Goal: Task Accomplishment & Management: Manage account settings

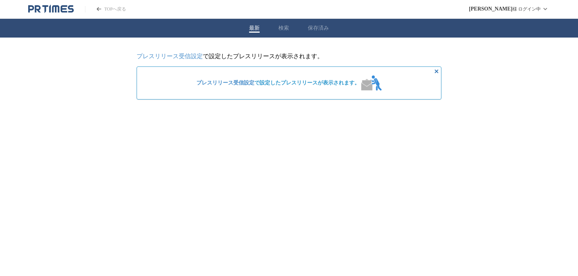
click at [309, 89] on div "プレスリリース受信設定 で設定したプレスリリースが表示されます。" at bounding box center [288, 83] width 191 height 21
click at [299, 82] on span "プレスリリース受信設定 で設定したプレスリリースが表示されます。" at bounding box center [277, 83] width 163 height 7
click at [188, 57] on link "プレスリリース受信設定" at bounding box center [169, 56] width 66 height 6
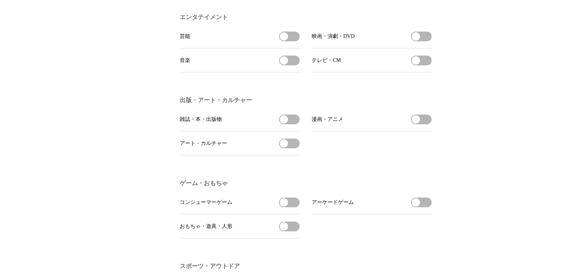
scroll to position [602, 0]
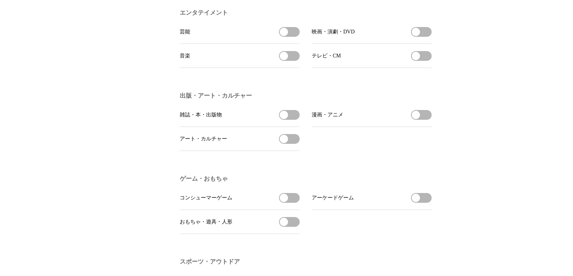
click at [291, 37] on button "芸能を受信する" at bounding box center [289, 32] width 21 height 10
click at [425, 61] on button "テレビ・CMを受信する" at bounding box center [421, 56] width 21 height 10
click at [290, 61] on button "音楽を受信する" at bounding box center [289, 56] width 21 height 10
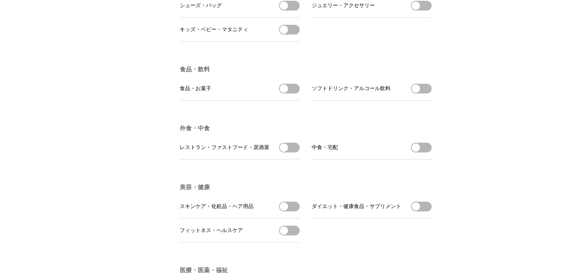
scroll to position [1113, 0]
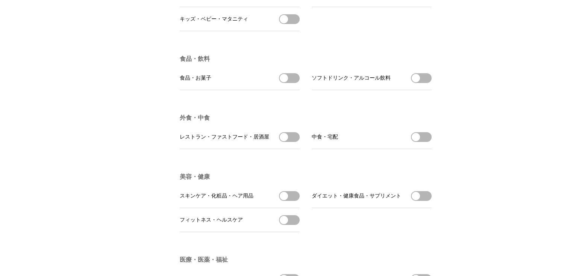
click at [283, 82] on span "button" at bounding box center [284, 78] width 8 height 8
click at [429, 83] on button "ソフトドリンク・アルコール飲料を受信する" at bounding box center [421, 78] width 21 height 10
click at [281, 141] on span "button" at bounding box center [284, 137] width 8 height 8
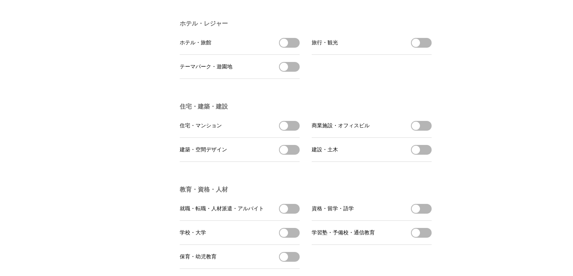
scroll to position [1534, 0]
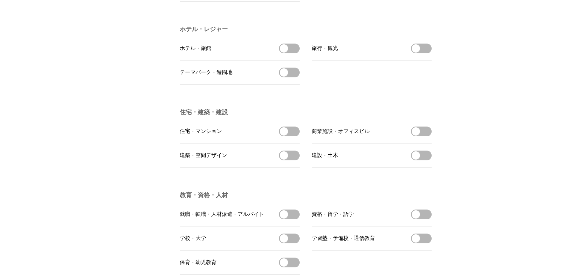
click at [290, 77] on button "テーマパーク・遊園地を受信する" at bounding box center [289, 73] width 21 height 10
click at [420, 53] on span "button" at bounding box center [416, 48] width 8 height 8
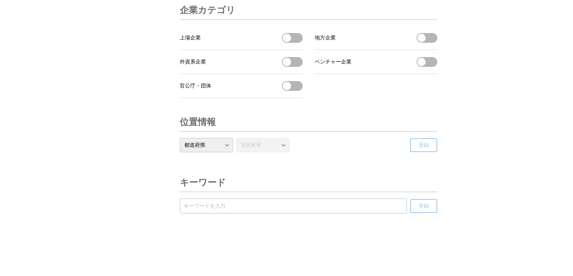
scroll to position [2561, 0]
click at [218, 146] on select "都道府県 北海道 青森県 岩手県 宮城県 秋田県 山形県 福島県 茨城県 栃木県 群馬県 埼玉県 千葉県 東京都 神奈川県 新潟県 富山県 石川県 福井県 山…" at bounding box center [206, 145] width 53 height 15
click at [303, 125] on header "位置情報" at bounding box center [309, 122] width 258 height 19
click at [233, 147] on select "都道府県 北海道 青森県 岩手県 宮城県 秋田県 山形県 福島県 茨城県 栃木県 群馬県 埼玉県 千葉県 東京都 神奈川県 新潟県 富山県 石川県 福井県 山…" at bounding box center [206, 145] width 53 height 15
select select "13"
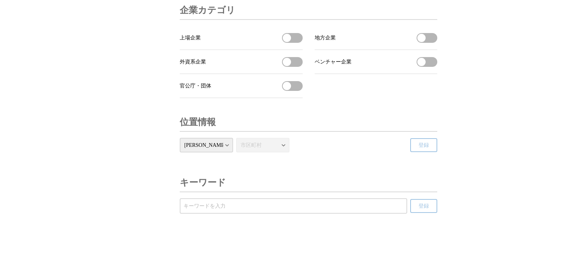
click at [180, 138] on select "都道府県 北海道 青森県 岩手県 宮城県 秋田県 山形県 福島県 茨城県 栃木県 群馬県 埼玉県 千葉県 東京都 神奈川県 新潟県 富山県 石川県 福井県 山…" at bounding box center [206, 145] width 53 height 15
click at [246, 146] on select "市区町村 千代田区 中央区 港区 新宿区 文京区 台東区 墨田区 江東区 品川区 目黒区 大田区 世田谷区 渋谷区 中野区 杉並区 豊島区 北区 荒川区 板橋…" at bounding box center [262, 145] width 53 height 15
select select "13119"
click at [236, 138] on select "市区町村 千代田区 中央区 港区 新宿区 文京区 台東区 墨田区 江東区 品川区 目黒区 大田区 世田谷区 渋谷区 中野区 杉並区 豊島区 北区 荒川区 板橋…" at bounding box center [262, 145] width 53 height 15
click at [422, 143] on span "登録" at bounding box center [424, 145] width 11 height 7
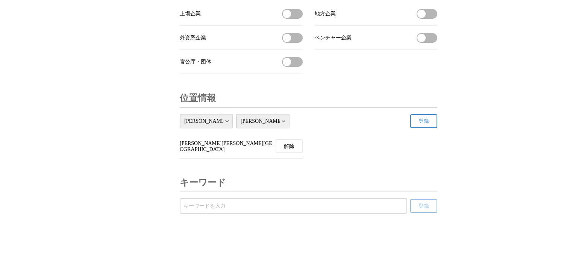
scroll to position [2586, 0]
click at [367, 207] on input "受信するキーワードを登録する" at bounding box center [294, 206] width 220 height 8
click at [340, 210] on input "受信するキーワードを登録する" at bounding box center [294, 206] width 220 height 8
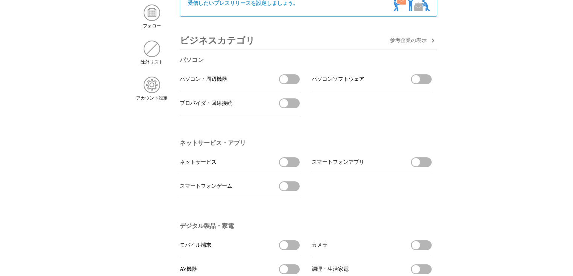
scroll to position [0, 0]
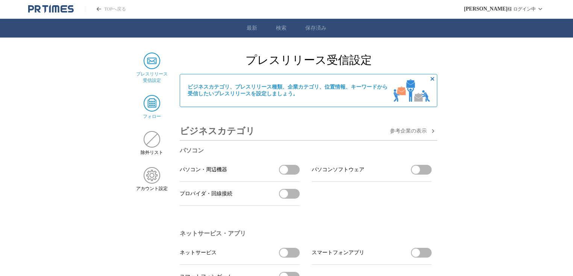
click at [151, 111] on img at bounding box center [152, 103] width 17 height 17
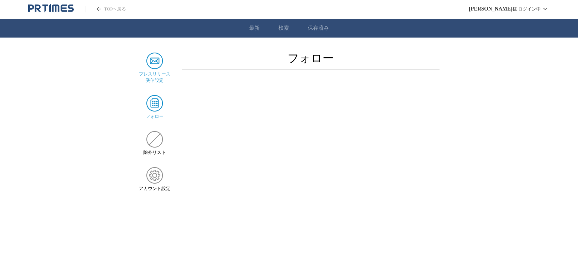
click at [153, 62] on img at bounding box center [154, 61] width 17 height 17
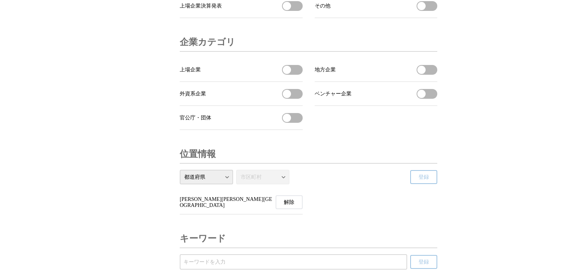
scroll to position [2586, 0]
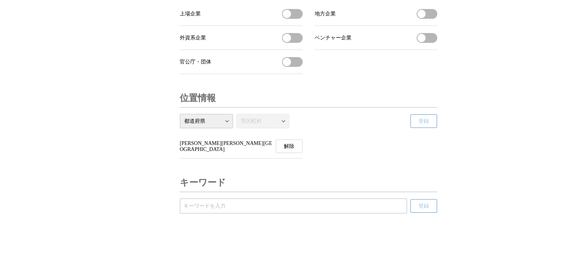
click at [282, 147] on button "解除" at bounding box center [289, 147] width 27 height 14
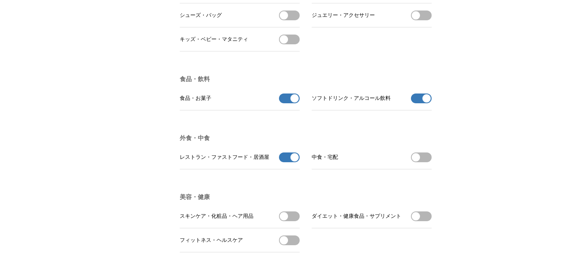
scroll to position [0, 0]
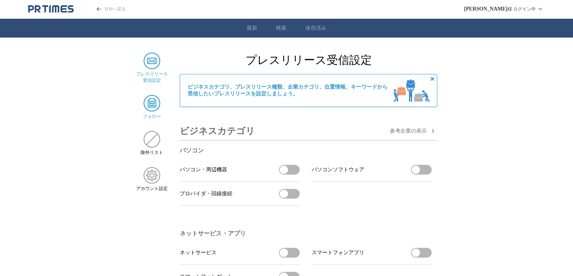
click at [147, 106] on img at bounding box center [152, 103] width 17 height 17
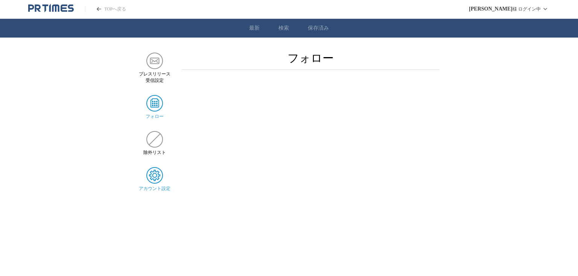
click at [158, 180] on img at bounding box center [154, 175] width 17 height 17
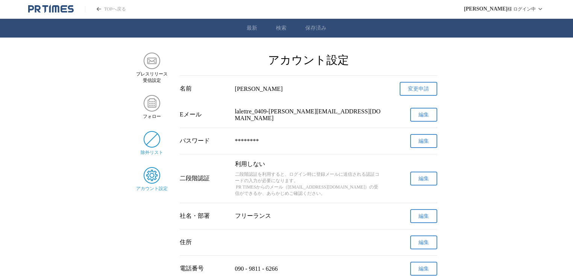
click at [155, 143] on img at bounding box center [152, 139] width 17 height 17
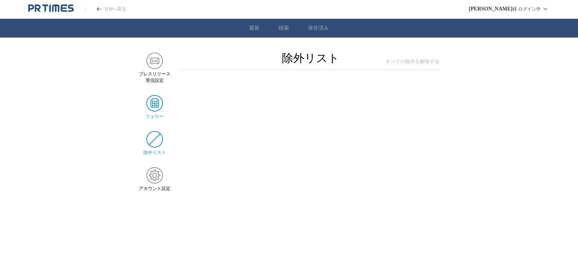
click at [155, 106] on img at bounding box center [154, 103] width 17 height 17
click at [154, 65] on img at bounding box center [154, 61] width 17 height 17
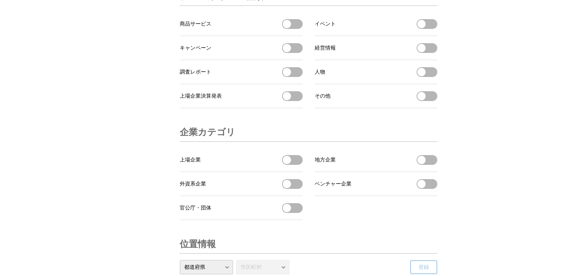
scroll to position [2561, 0]
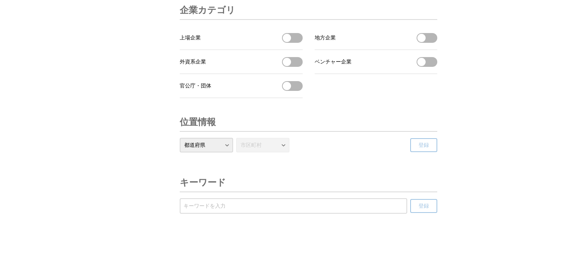
click at [223, 149] on select "都道府県 北海道 青森県 岩手県 宮城県 秋田県 山形県 福島県 茨城県 栃木県 群馬県 埼玉県 千葉県 東京都 神奈川県 新潟県 富山県 石川県 福井県 山…" at bounding box center [206, 145] width 53 height 15
select select "13"
click at [180, 138] on select "都道府県 北海道 青森県 岩手県 宮城県 秋田県 山形県 福島県 茨城県 栃木県 群馬県 埼玉県 千葉県 東京都 神奈川県 新潟県 富山県 石川県 福井県 山…" at bounding box center [206, 145] width 53 height 15
click at [262, 144] on select "市区町村 千代田区 中央区 港区 新宿区 文京区 台東区 墨田区 江東区 品川区 目黒区 大田区 世田谷区 渋谷区 中野区 杉並区 豊島区 北区 荒川区 板橋…" at bounding box center [262, 145] width 53 height 15
click at [236, 138] on select "市区町村 千代田区 中央区 港区 新宿区 文京区 台東区 墨田区 江東区 品川区 目黒区 大田区 世田谷区 渋谷区 中野区 杉並区 豊島区 北区 荒川区 板橋…" at bounding box center [262, 145] width 53 height 15
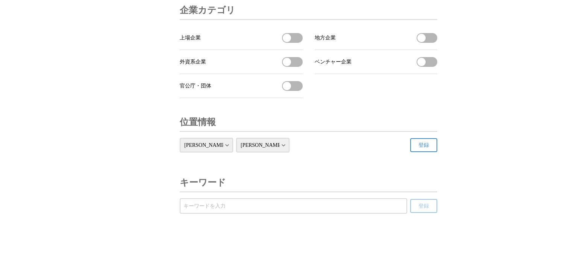
click at [431, 144] on button "登録" at bounding box center [423, 145] width 27 height 14
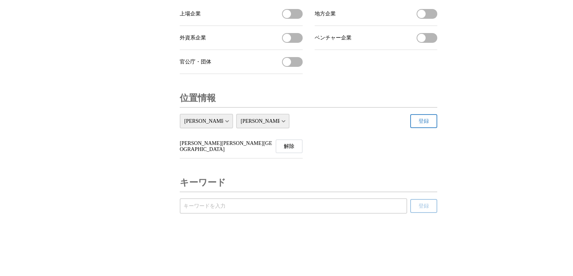
click at [263, 129] on select "市区町村 千代田区 中央区 港区 新宿区 文京区 台東区 墨田区 江東区 品川区 目黒区 大田区 世田谷区 渋谷区 中野区 杉並区 豊島区 北区 荒川区 板橋…" at bounding box center [262, 121] width 53 height 15
select select "13116"
click at [236, 129] on select "市区町村 千代田区 中央区 港区 新宿区 文京区 台東区 墨田区 江東区 品川区 目黒区 大田区 世田谷区 渋谷区 中野区 杉並区 豊島区 北区 荒川区 板橋…" at bounding box center [262, 121] width 53 height 15
click at [435, 128] on button "登録" at bounding box center [423, 121] width 27 height 14
click at [420, 150] on span "解除" at bounding box center [424, 146] width 11 height 7
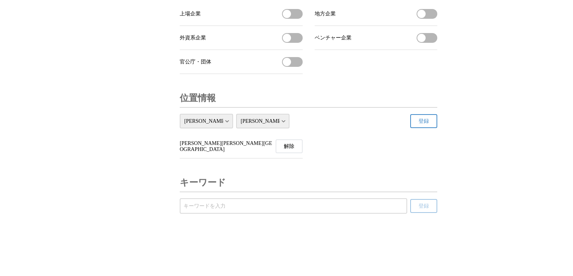
click at [320, 211] on input "受信するキーワードを登録する" at bounding box center [294, 206] width 220 height 8
type input "新商品、イベント、フェア"
click at [421, 213] on button "登録" at bounding box center [423, 206] width 27 height 14
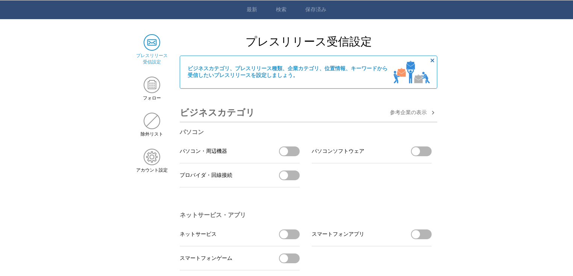
scroll to position [0, 0]
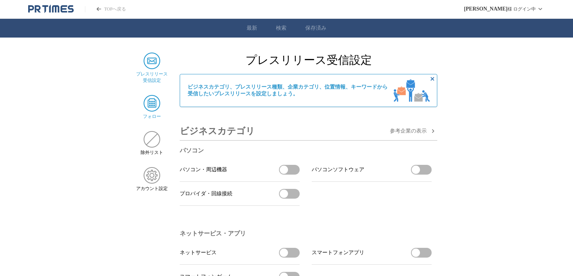
click at [159, 97] on img at bounding box center [152, 103] width 17 height 17
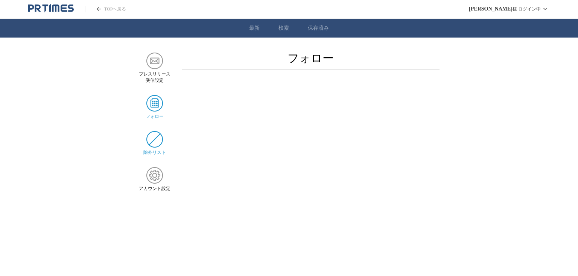
click at [155, 144] on img at bounding box center [154, 139] width 17 height 17
click at [155, 179] on img at bounding box center [154, 175] width 17 height 17
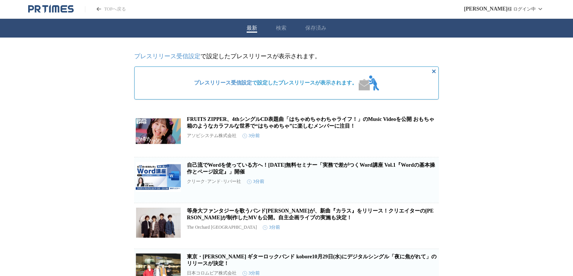
click at [271, 30] on div "最新 検索 保存済み" at bounding box center [286, 28] width 573 height 19
click at [281, 30] on button "検索" at bounding box center [281, 28] width 11 height 7
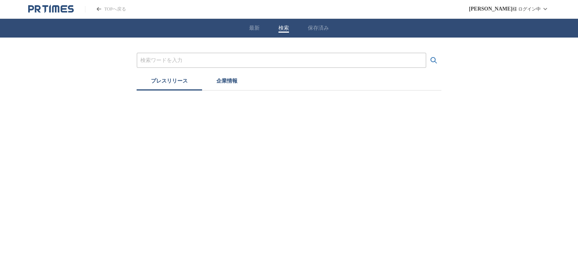
click at [245, 57] on input "プレスリリースおよび企業を検索する" at bounding box center [281, 60] width 282 height 8
type input "ちいかわ"
click at [426, 53] on button "検索する" at bounding box center [433, 60] width 15 height 15
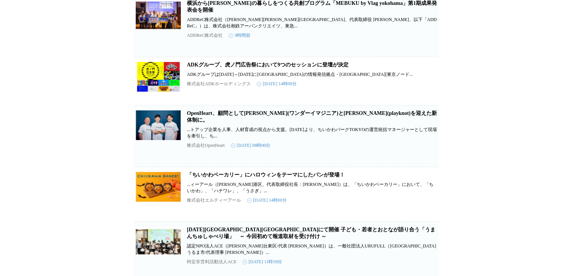
scroll to position [180, 0]
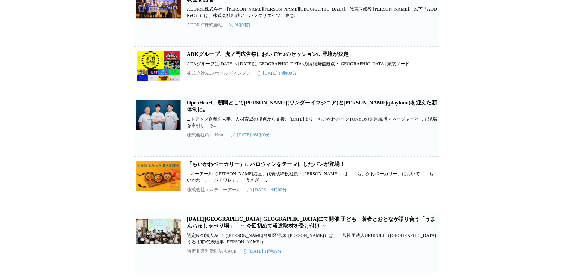
click at [300, 167] on link "「ちいかわベーカリー」にハロウィンをテーマにしたパンが登場！" at bounding box center [266, 165] width 158 height 6
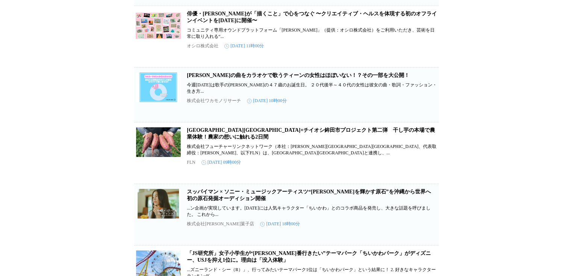
scroll to position [872, 0]
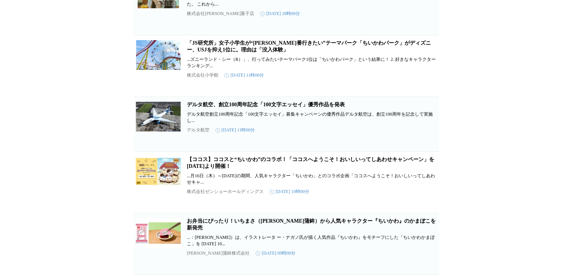
click at [281, 169] on link "【ココス】ココスと“ちいかわ”のコラボ！「ココスへようこそ！おいしいってしあわせキャンペーン」を[DATE]より開催！" at bounding box center [310, 163] width 247 height 12
